Goal: Information Seeking & Learning: Learn about a topic

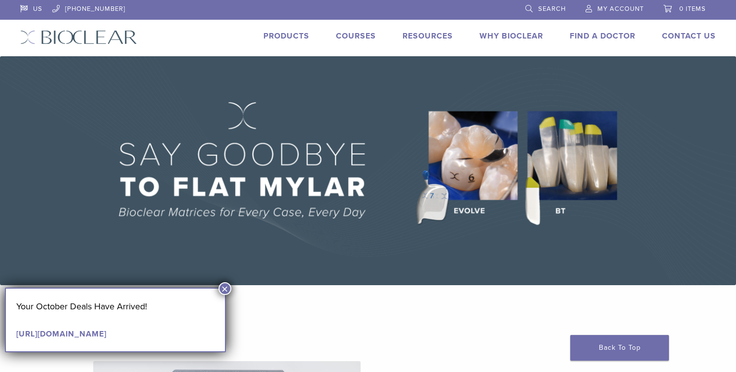
click at [290, 34] on link "Products" at bounding box center [286, 36] width 46 height 10
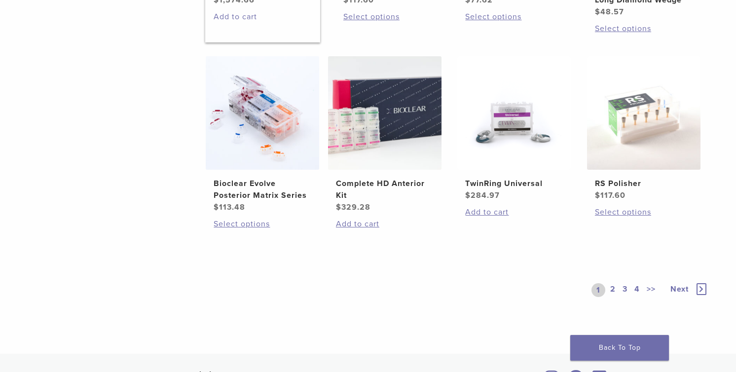
scroll to position [794, 0]
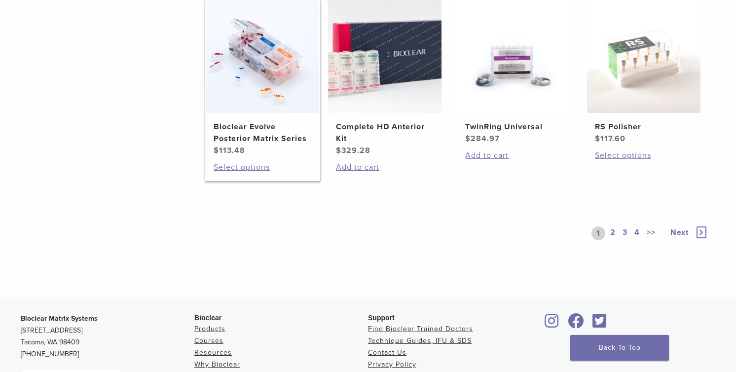
click at [279, 70] on img at bounding box center [262, 56] width 113 height 113
click at [503, 83] on img at bounding box center [513, 56] width 113 height 113
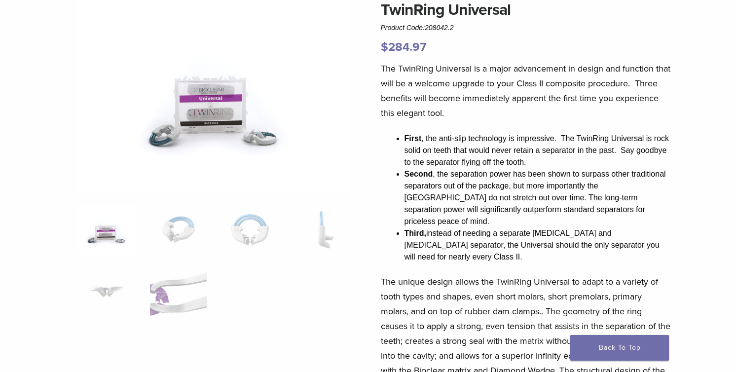
scroll to position [94, 0]
